Goal: Communication & Community: Answer question/provide support

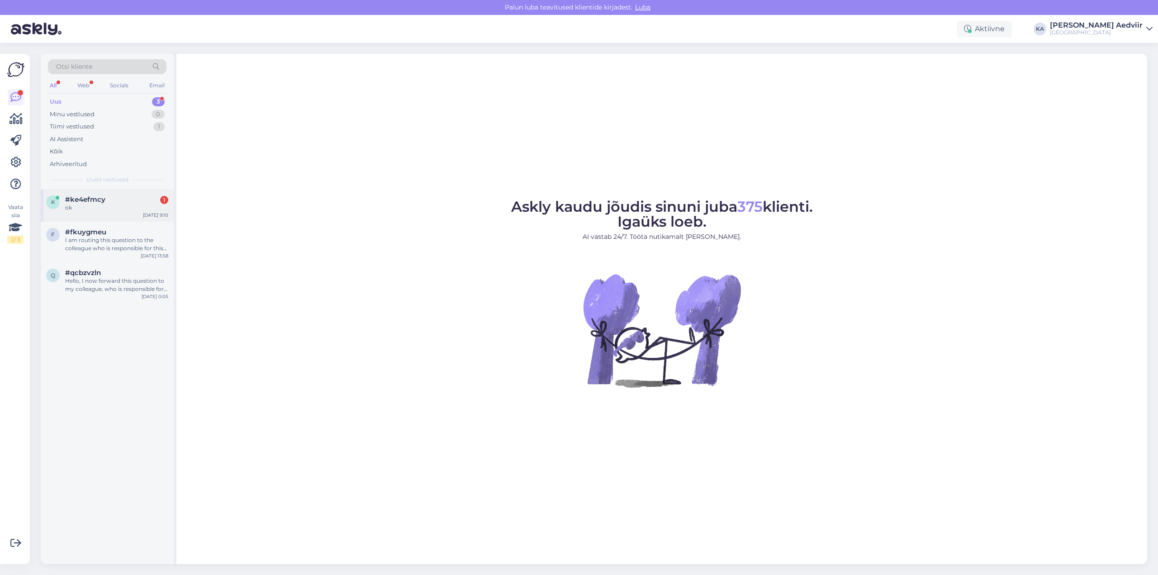
click at [84, 198] on span "#ke4efmcy" at bounding box center [85, 199] width 40 height 8
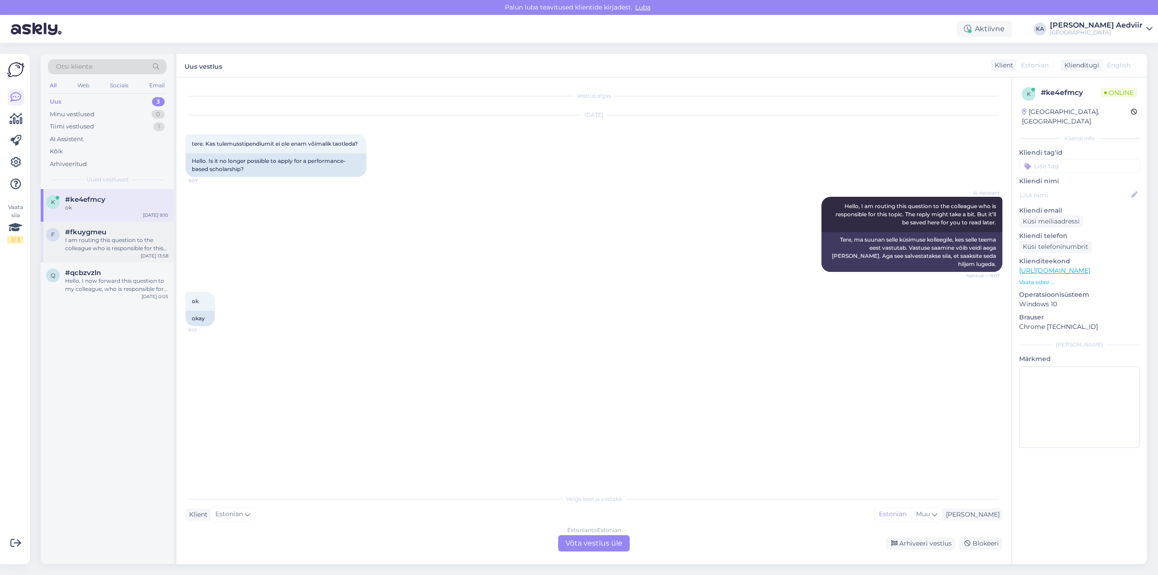
click at [90, 236] on span "#fkuygmeu" at bounding box center [85, 232] width 41 height 8
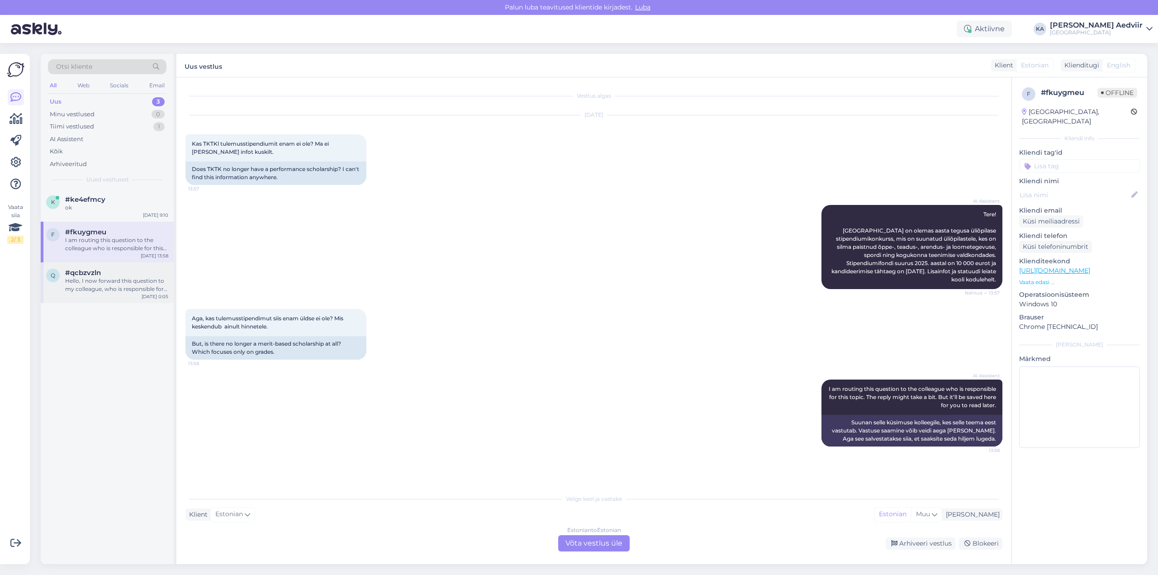
click at [104, 291] on div "Hello, I now forward this question to my colleague, who is responsible for this…" at bounding box center [116, 285] width 103 height 16
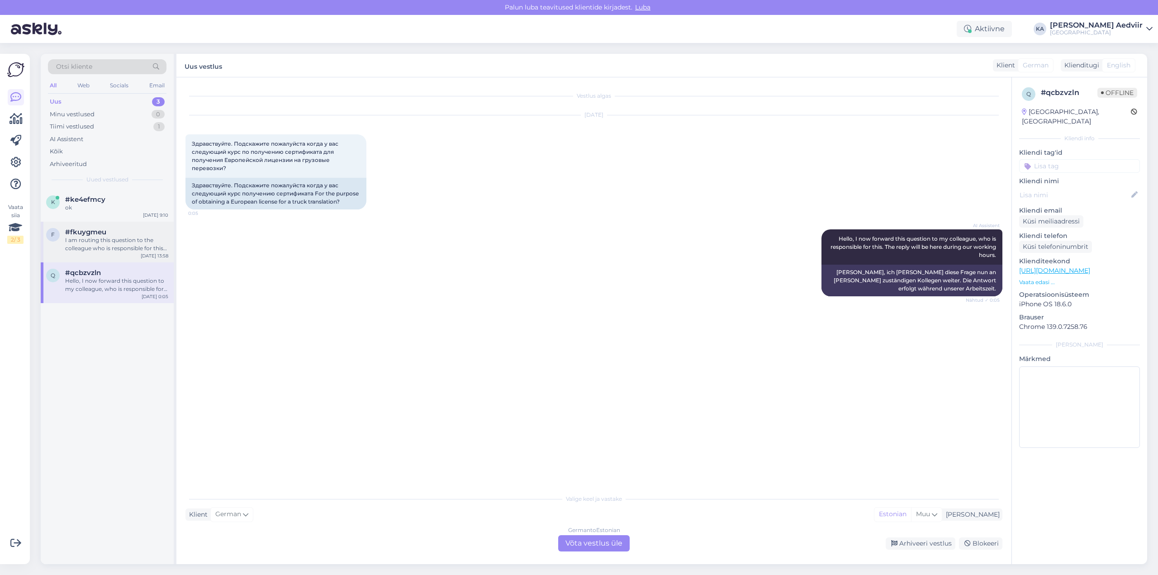
click at [117, 250] on div "I am routing this question to the colleague who is responsible for this topic. …" at bounding box center [116, 244] width 103 height 16
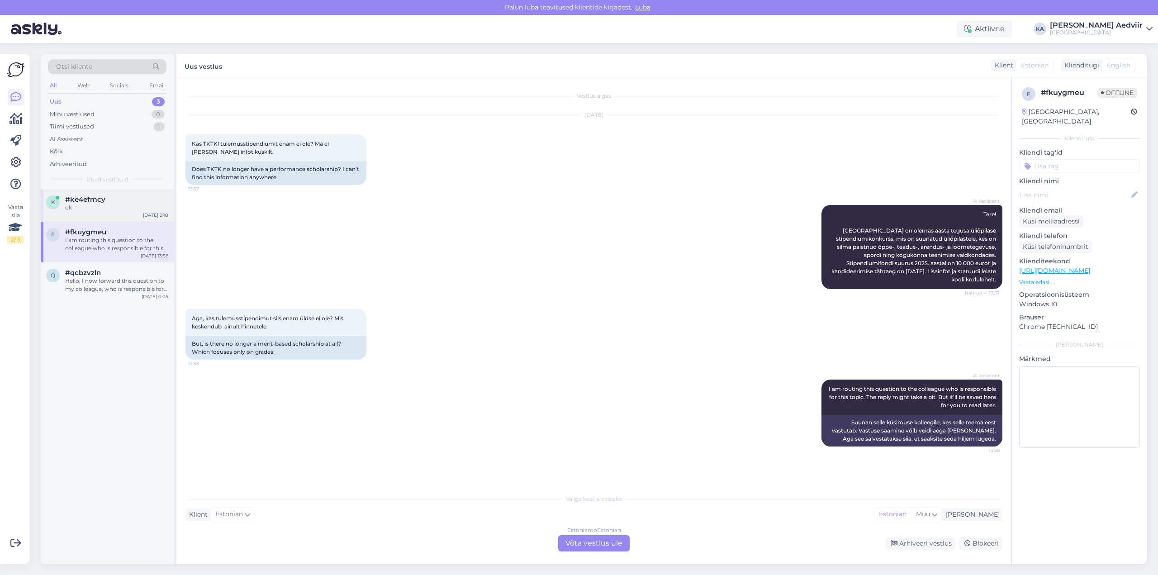
click at [74, 198] on span "#ke4efmcy" at bounding box center [85, 199] width 40 height 8
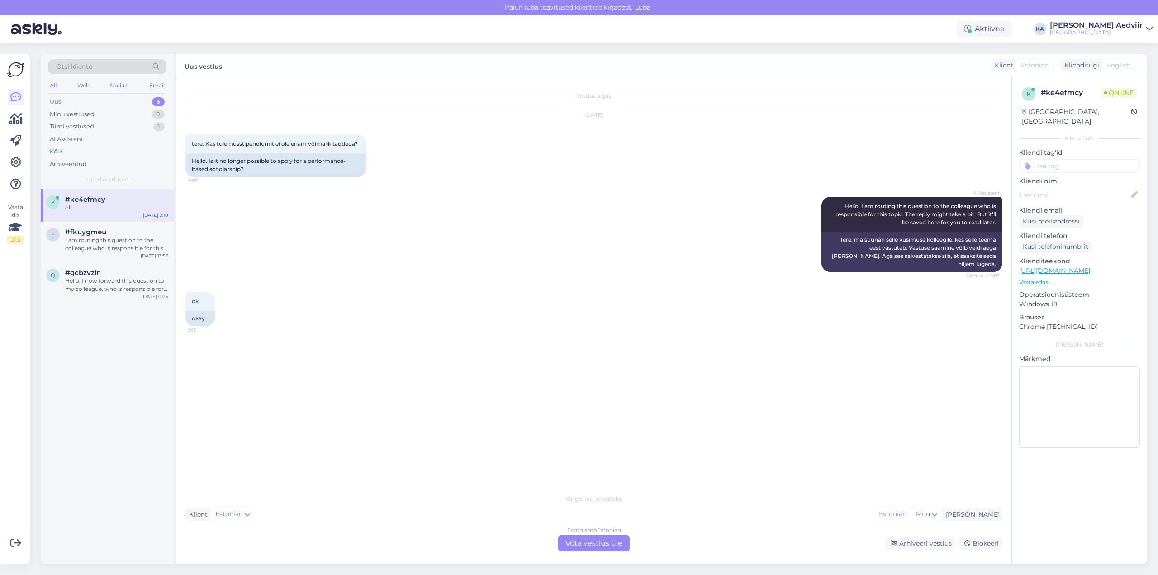
click at [606, 545] on div "Estonian to Estonian Võta vestlus üle" at bounding box center [593, 543] width 71 height 16
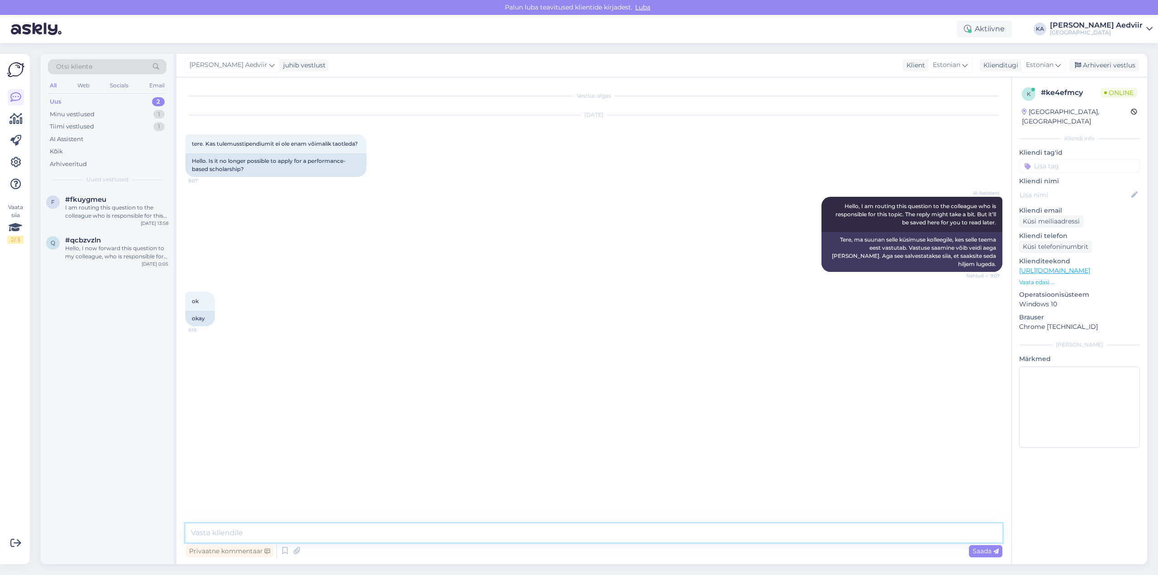
click at [485, 536] on textarea at bounding box center [594, 533] width 817 height 19
drag, startPoint x: 467, startPoint y: 530, endPoint x: 124, endPoint y: 525, distance: 343.5
click at [124, 525] on div "Otsi kliente All Web Socials Email Uus 1 Minu vestlused 1 Tiimi vestlused 2 AI …" at bounding box center [594, 309] width 1107 height 510
paste textarea "Alates 2024/25. õa kevadsemestrist lõpeb tulemusstipendiumi taotlemine ja maksm…"
click at [362, 534] on textarea "Alates 2024/25. õa kevadsemestrist lõppes tulemusstipendiumi taotlemine ja maks…" at bounding box center [594, 533] width 817 height 19
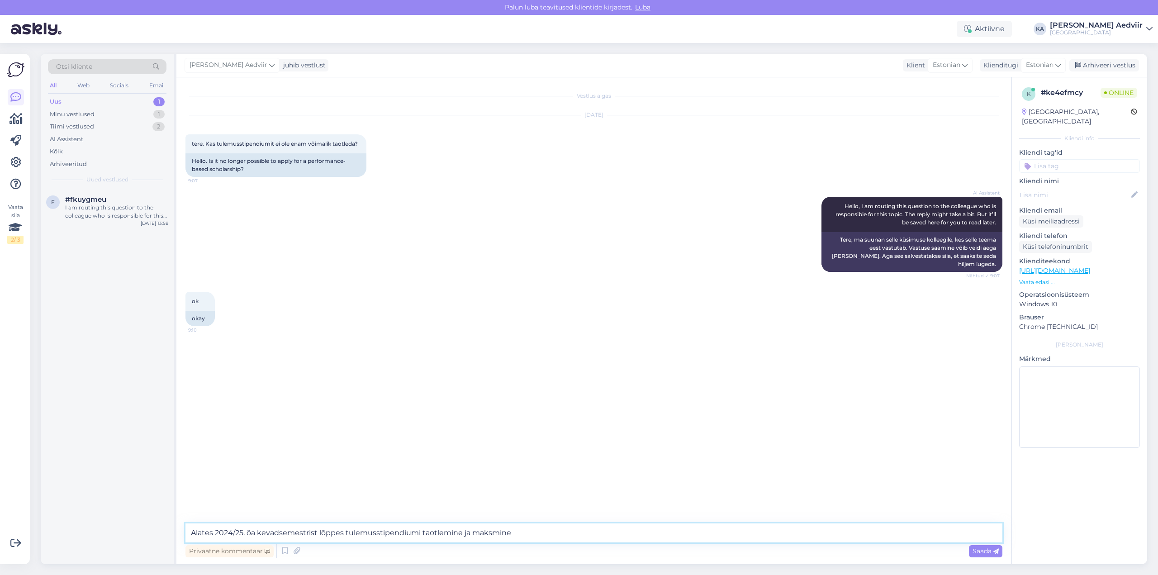
click at [362, 534] on textarea "Alates 2024/25. õa kevadsemestrist lõppes tulemusstipendiumi taotlemine ja maks…" at bounding box center [594, 533] width 817 height 19
click at [609, 528] on textarea "Alates 2024/25. õa kevadsemestrist lõppes tulemusstipendiumi taotlemine ja maks…" at bounding box center [594, 533] width 817 height 19
type textarea "Alates 2024/25. õa kevadsemestrist lõppes tulemusstipendiumi taotlemine ja maks…"
click at [991, 550] on span "Saada" at bounding box center [986, 551] width 26 height 8
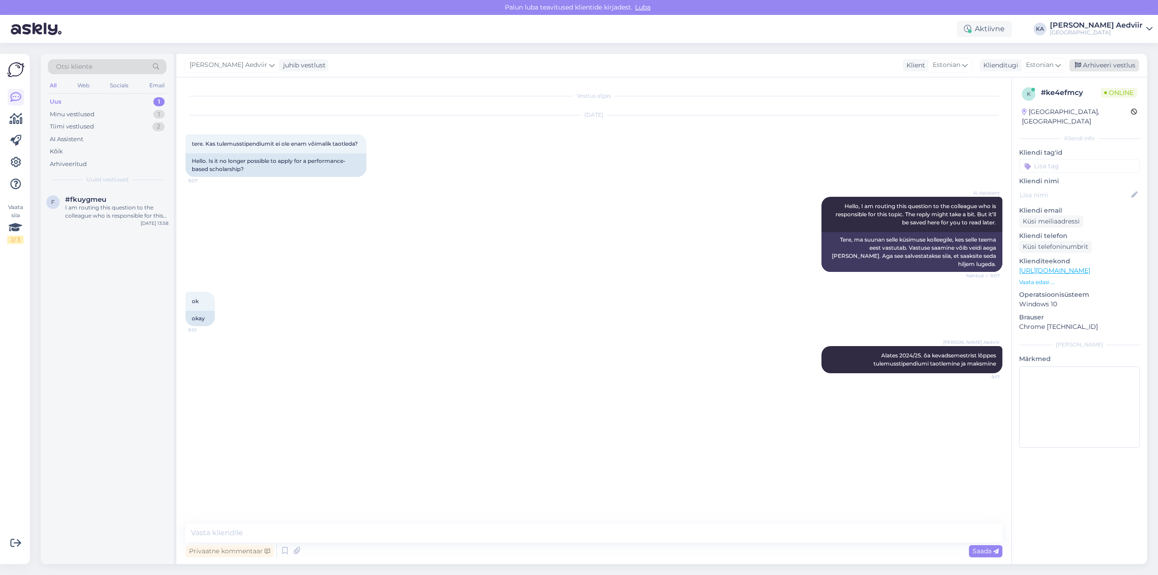
click at [1084, 66] on div "Arhiveeri vestlus" at bounding box center [1105, 65] width 70 height 12
click at [75, 210] on div "I am routing this question to the colleague who is responsible for this topic. …" at bounding box center [116, 212] width 103 height 16
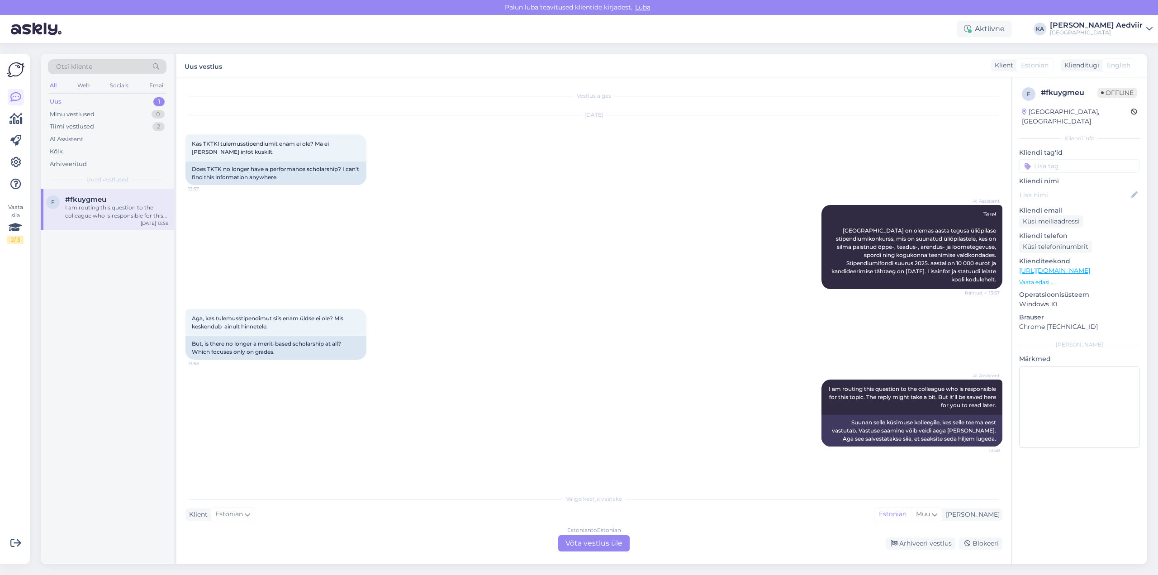
click at [579, 545] on div "Estonian to Estonian Võta vestlus üle" at bounding box center [593, 543] width 71 height 16
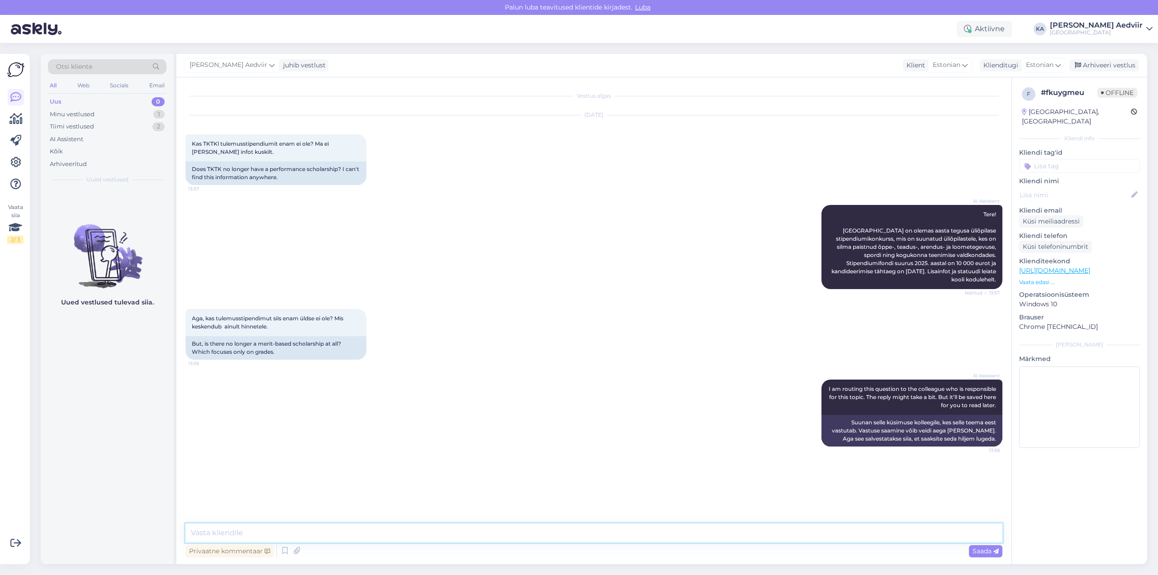
click at [250, 536] on textarea at bounding box center [594, 533] width 817 height 19
paste textarea "Alates 2024/25. õa kevadsemestrist lõppes tulemusstipendiumi taotlemine ja maks…"
type textarea "Alates 2024/25. õa kevadsemestrist lõppes tulemusstipendiumi taotlemine ja maks…"
click at [984, 551] on span "Saada" at bounding box center [986, 551] width 26 height 8
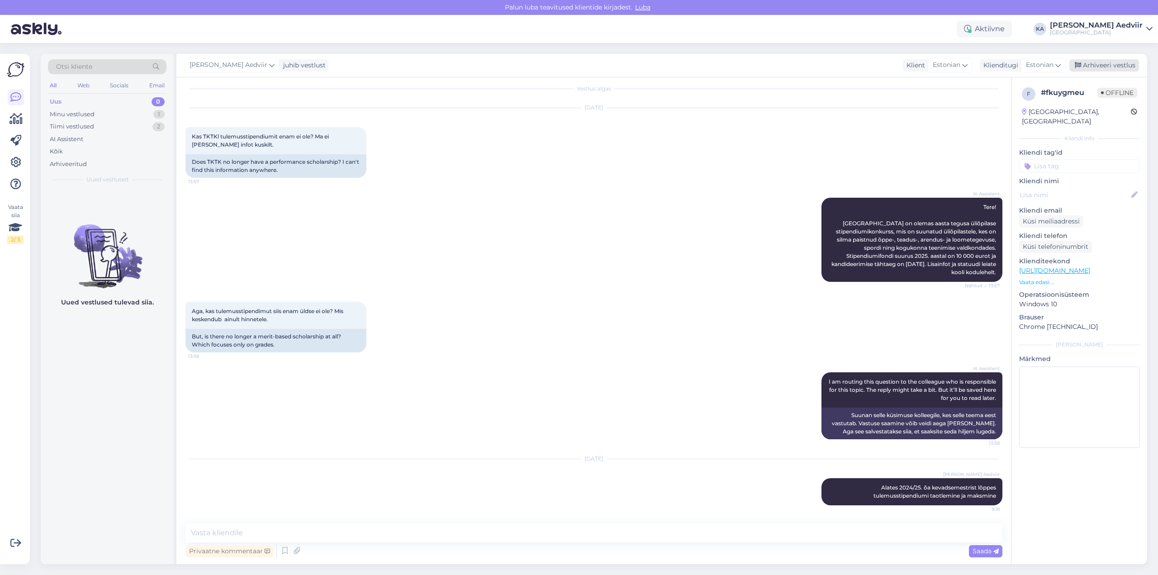
click at [1110, 66] on div "Arhiveeri vestlus" at bounding box center [1105, 65] width 70 height 12
